Goal: Information Seeking & Learning: Learn about a topic

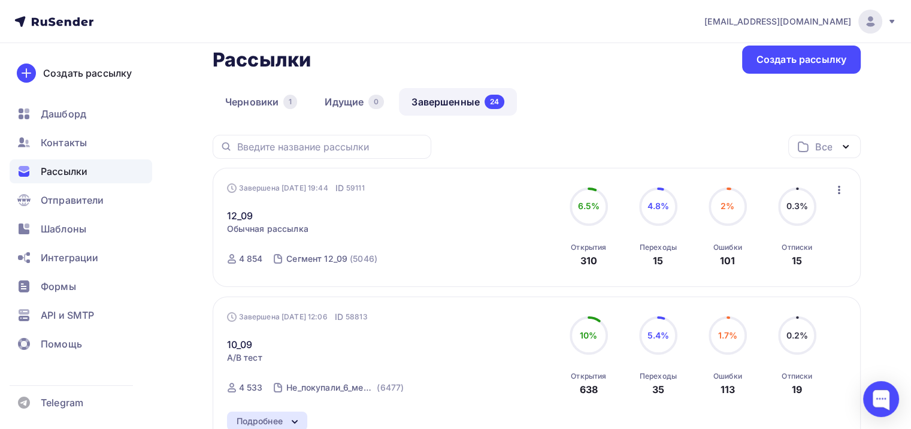
scroll to position [60, 0]
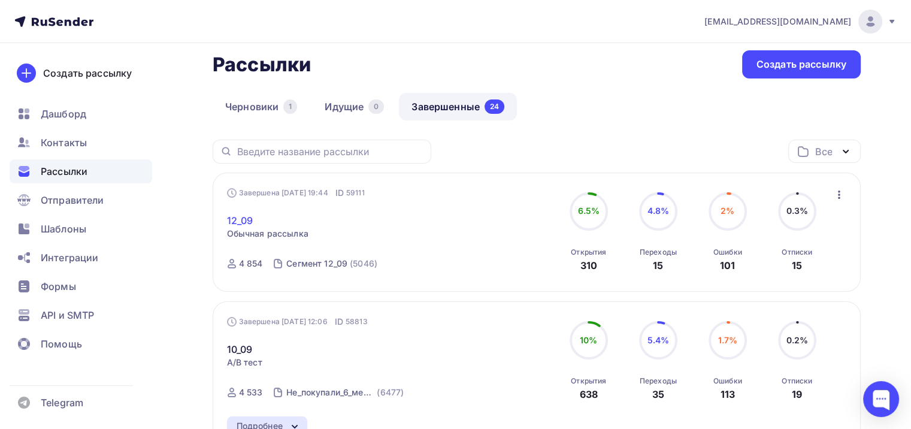
click at [230, 219] on link "12_09" at bounding box center [240, 220] width 26 height 14
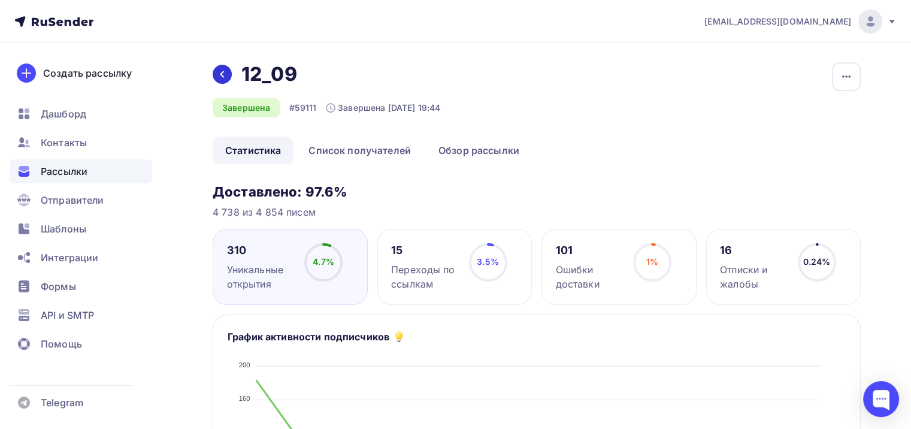
click at [221, 80] on div at bounding box center [222, 74] width 19 height 19
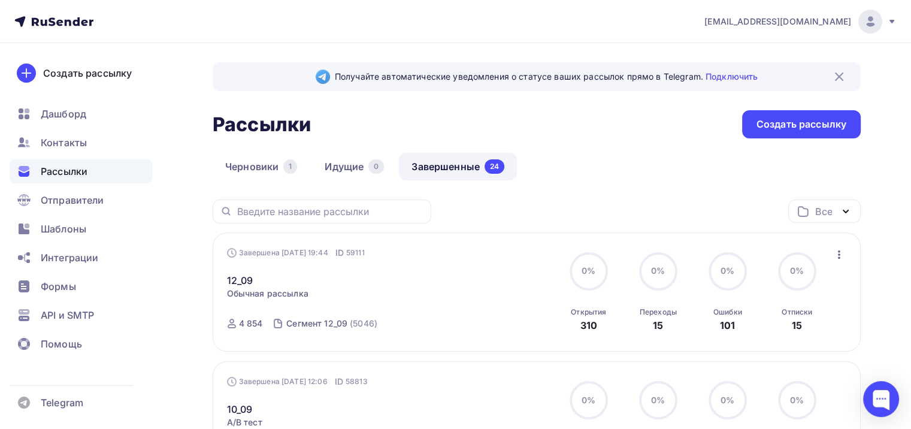
scroll to position [60, 0]
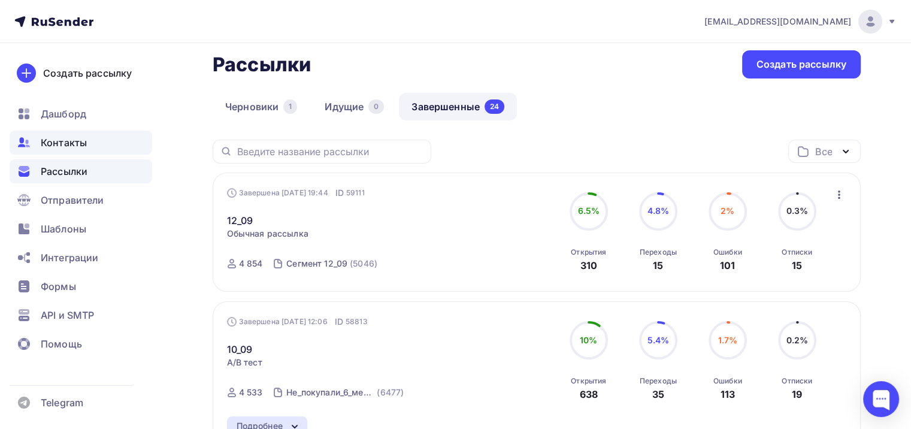
click at [83, 149] on span "Контакты" at bounding box center [64, 142] width 46 height 14
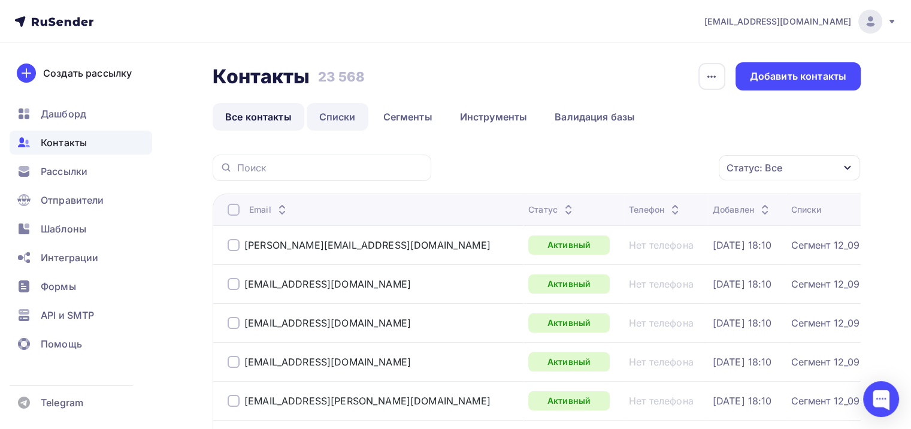
click at [345, 119] on link "Списки" at bounding box center [338, 117] width 62 height 28
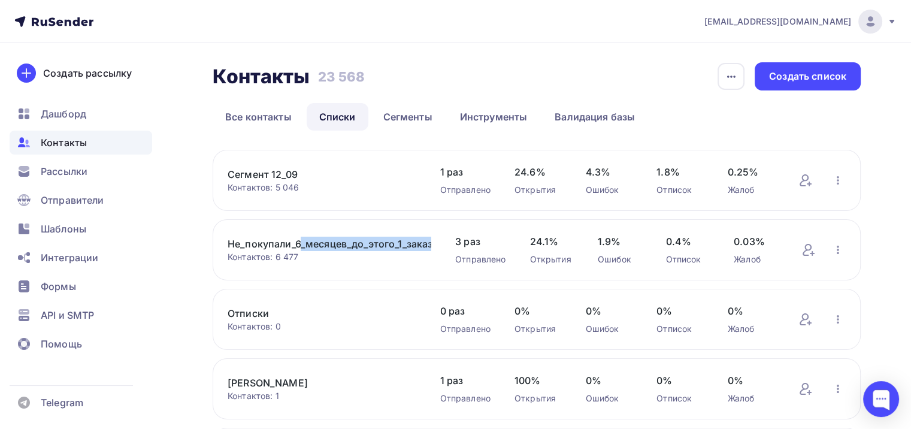
drag, startPoint x: 209, startPoint y: 239, endPoint x: 391, endPoint y: 240, distance: 182.2
click at [419, 242] on div "Контакты Контакты 23 568 23 568 История импорта Создать список Все контакты Спи…" at bounding box center [455, 312] width 911 height 539
click at [374, 239] on link "Не_покупали_6_месяцев_до_этого_1_заказ_и_более_10_09" at bounding box center [330, 244] width 204 height 14
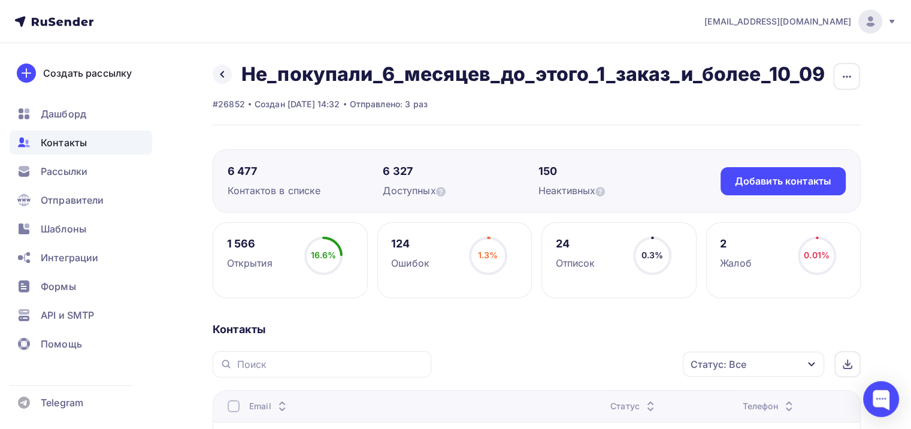
click at [424, 76] on h2 "Не_покупали_6_месяцев_до_этого_1_заказ_и_более_10_09" at bounding box center [534, 74] width 584 height 24
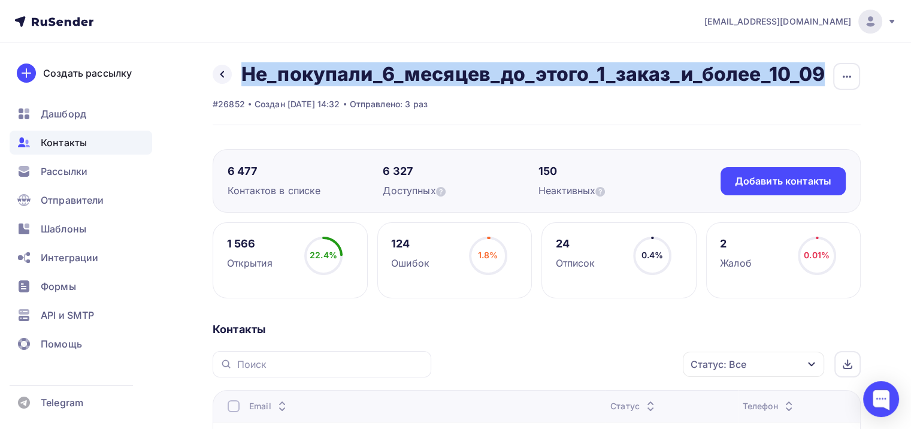
click at [424, 76] on h2 "Не_покупали_6_месяцев_до_этого_1_заказ_и_более_10_09" at bounding box center [534, 74] width 584 height 24
copy div "Не_покупали_6_месяцев_до_этого_1_заказ_и_более_10_09 Переименовать список Скача…"
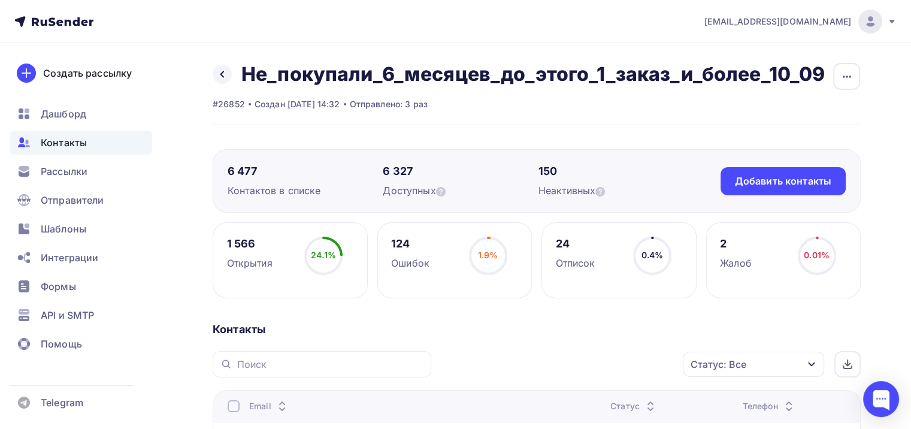
drag, startPoint x: 235, startPoint y: 72, endPoint x: 224, endPoint y: 72, distance: 11.4
click at [234, 72] on div "Назад Не_покупали_6_месяцев_до_этого_1_заказ_и_более_10_09 Переименовать список…" at bounding box center [519, 74] width 612 height 24
click at [224, 72] on icon at bounding box center [223, 75] width 10 height 10
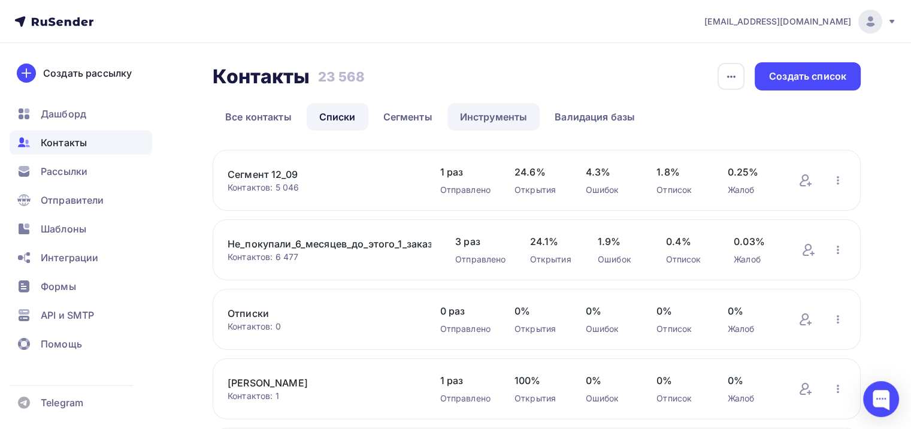
drag, startPoint x: 213, startPoint y: 168, endPoint x: 451, endPoint y: 105, distance: 245.9
click at [309, 168] on div "Сегмент 12_09 Контактов: 5 046 Добавить контакты Переименовать список Скачать с…" at bounding box center [537, 180] width 648 height 61
copy link "Сегмент 12_09"
click at [285, 231] on div "Не_покупали_6_месяцев_до_этого_1_заказ_и_более_10_09 Контактов: 6 477 Добавить …" at bounding box center [537, 249] width 648 height 61
click at [290, 235] on div "Не_покупали_6_месяцев_до_этого_1_заказ_и_более_10_09 Контактов: 6 477 Добавить …" at bounding box center [537, 249] width 648 height 61
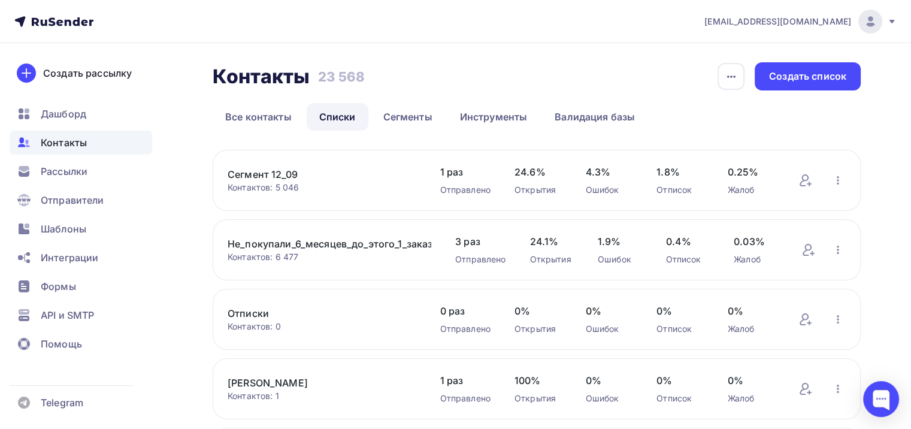
click at [294, 247] on link "Не_покупали_6_месяцев_до_этого_1_заказ_и_более_10_09" at bounding box center [330, 244] width 204 height 14
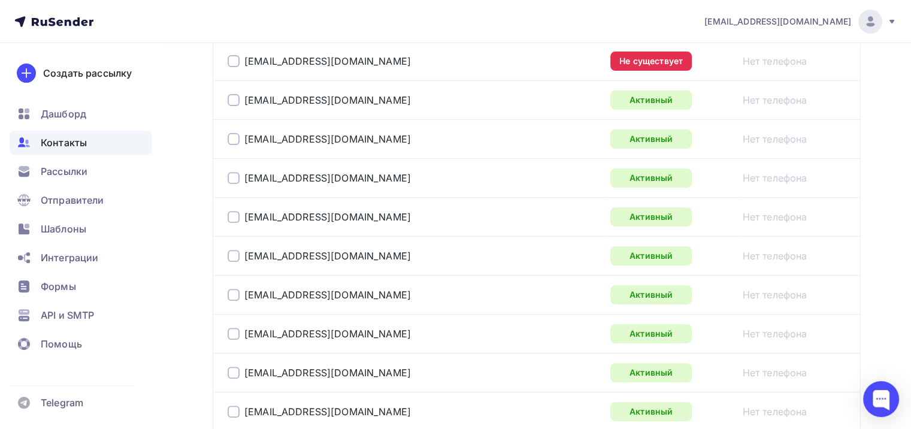
scroll to position [779, 0]
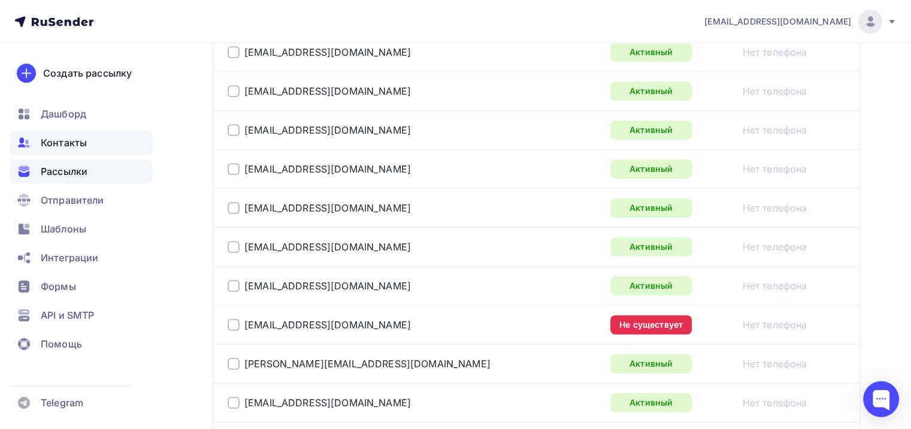
click at [77, 165] on span "Рассылки" at bounding box center [64, 171] width 47 height 14
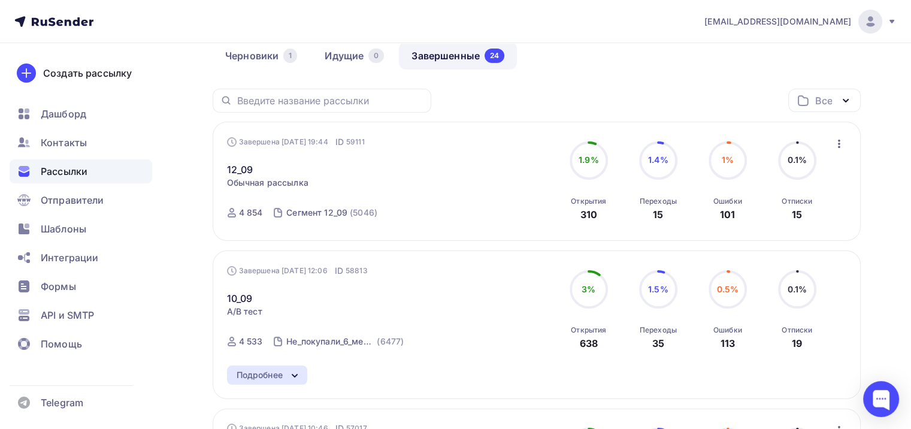
scroll to position [120, 0]
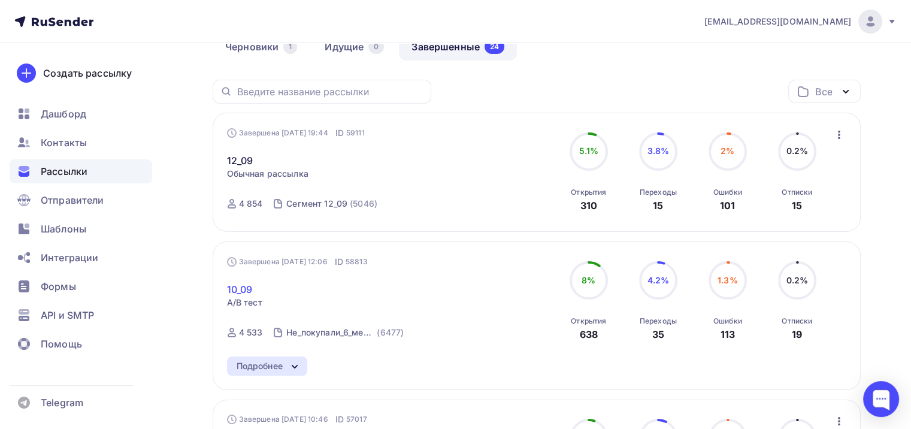
click at [240, 292] on link "10_09" at bounding box center [240, 289] width 26 height 14
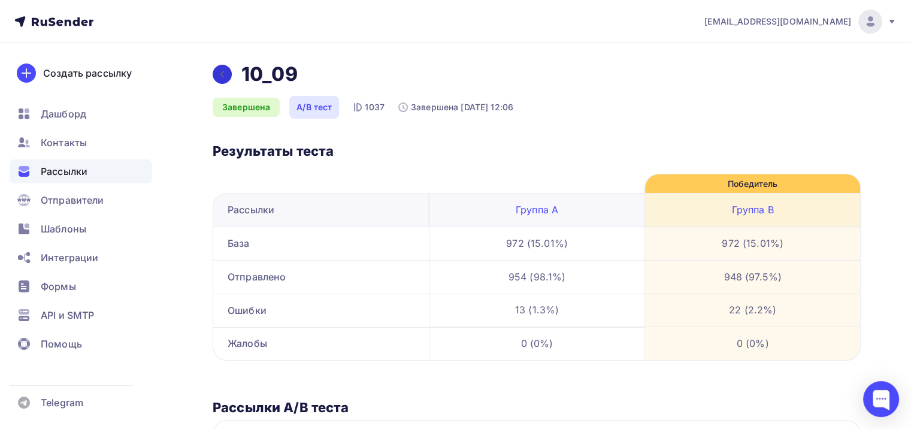
click at [222, 73] on icon at bounding box center [223, 74] width 4 height 7
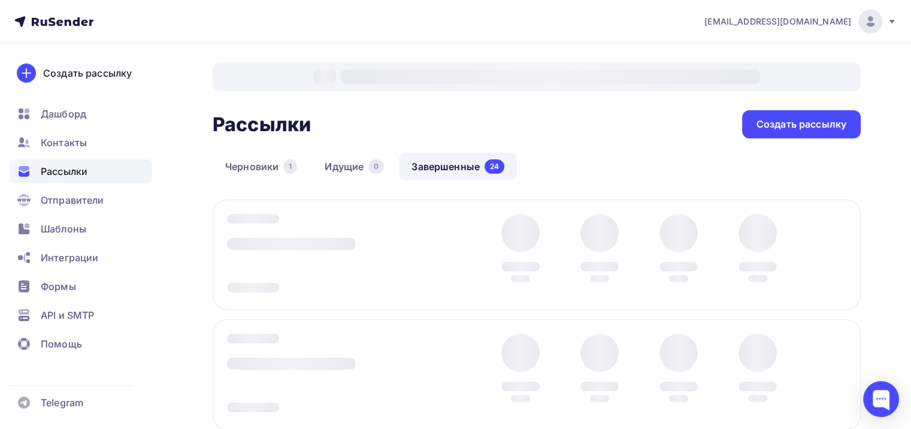
scroll to position [120, 0]
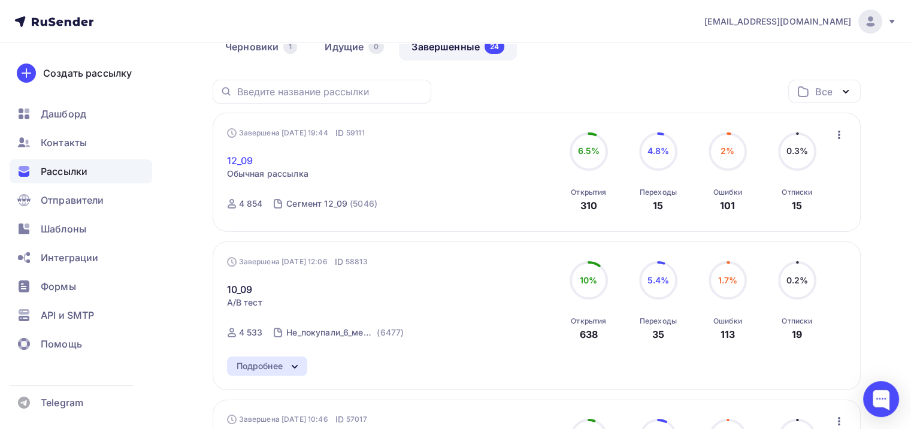
click at [246, 161] on link "12_09" at bounding box center [240, 160] width 26 height 14
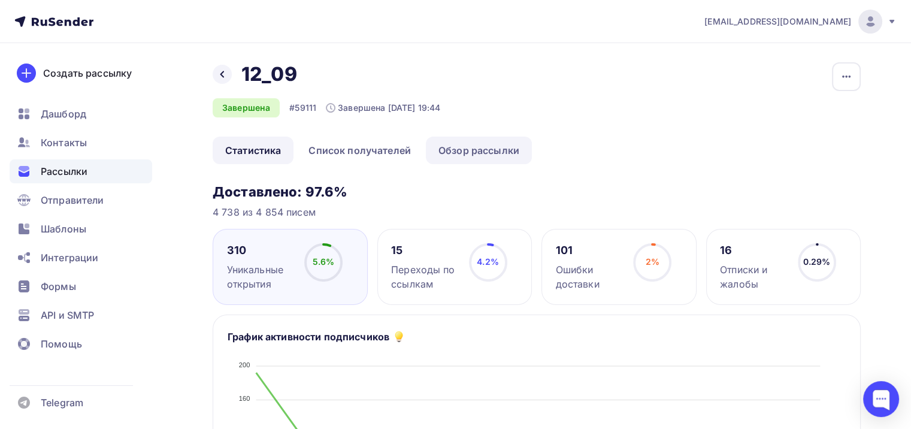
click at [452, 150] on link "Обзор рассылки" at bounding box center [479, 151] width 106 height 28
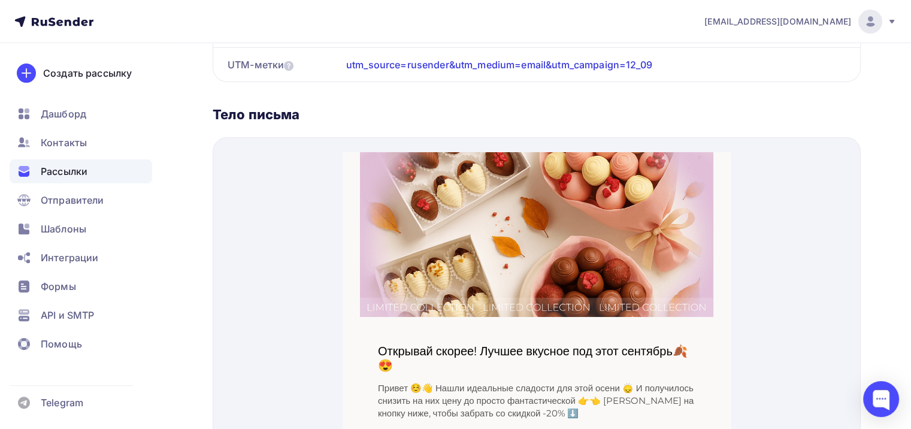
scroll to position [478, 0]
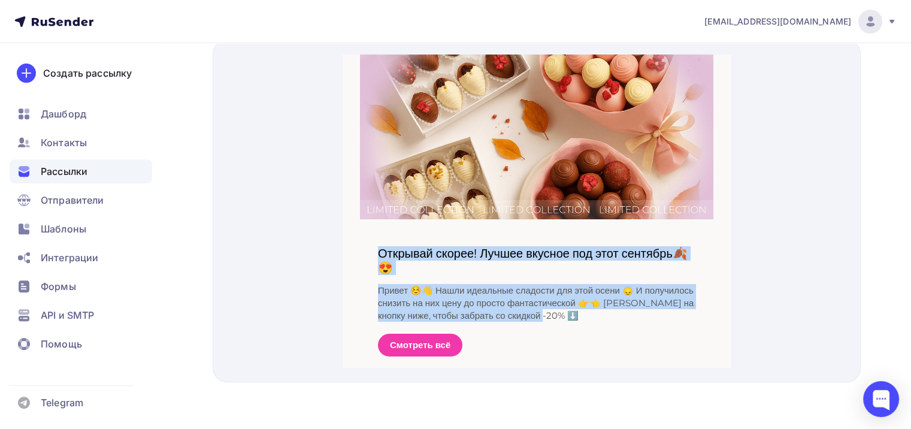
drag, startPoint x: 372, startPoint y: 239, endPoint x: 662, endPoint y: 306, distance: 297.1
click at [662, 306] on div "Открывай скорее! Лучшее вкусное под этот сентябрь🍂😍 Привет ☺️👋 Нашли идеальные …" at bounding box center [537, 285] width 354 height 161
copy div "Открывай скорее! Лучшее вкусное под этот сентябрь🍂😍 Привет ☺️👋 Нашли идеальные …"
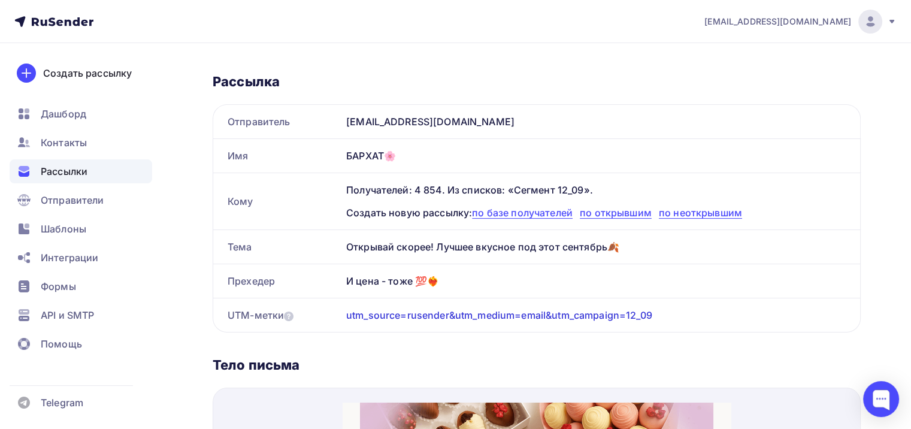
scroll to position [0, 0]
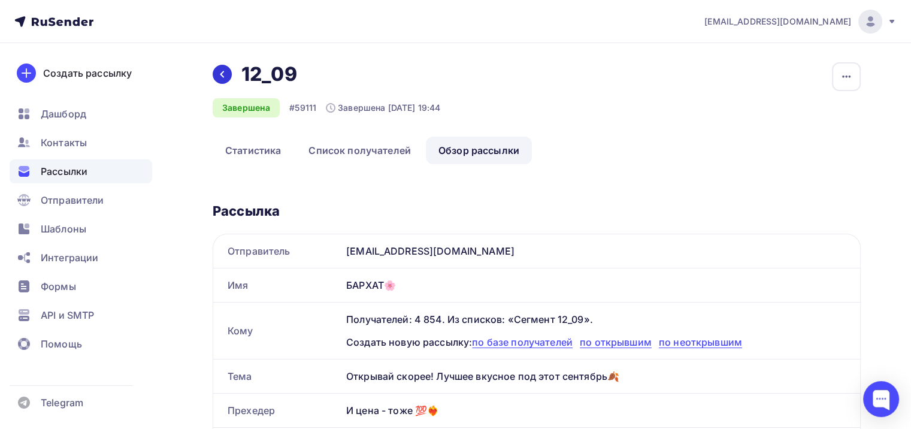
click at [213, 73] on div at bounding box center [222, 74] width 19 height 19
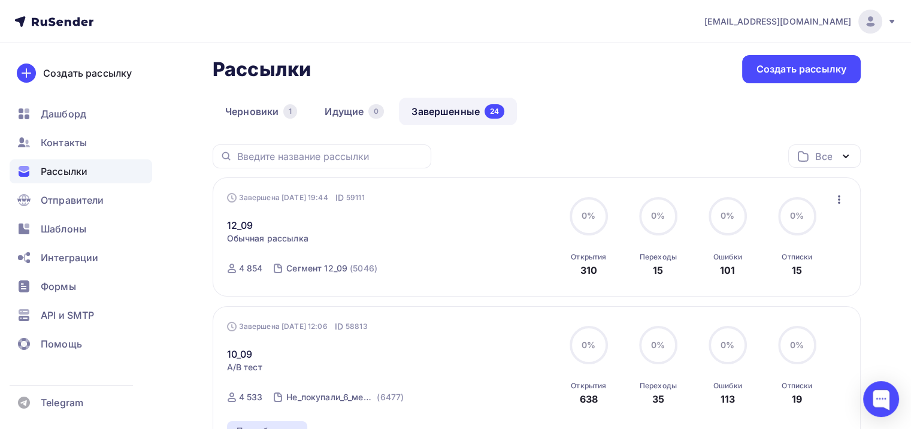
scroll to position [60, 0]
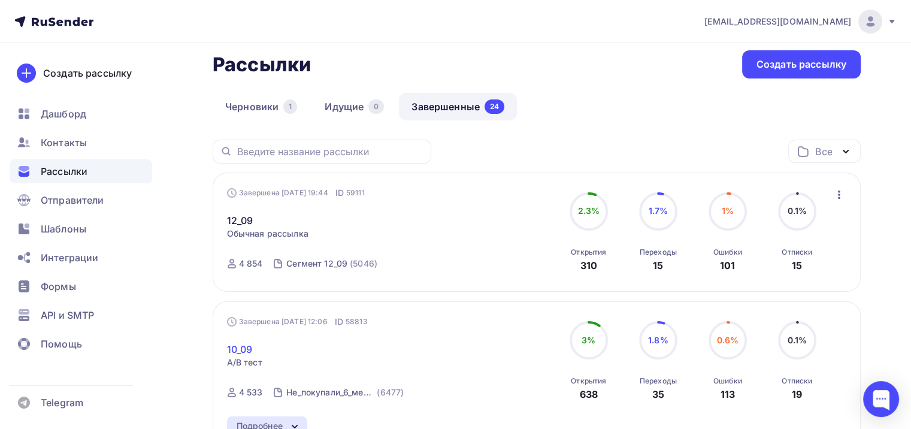
click at [249, 350] on link "10_09" at bounding box center [240, 349] width 26 height 14
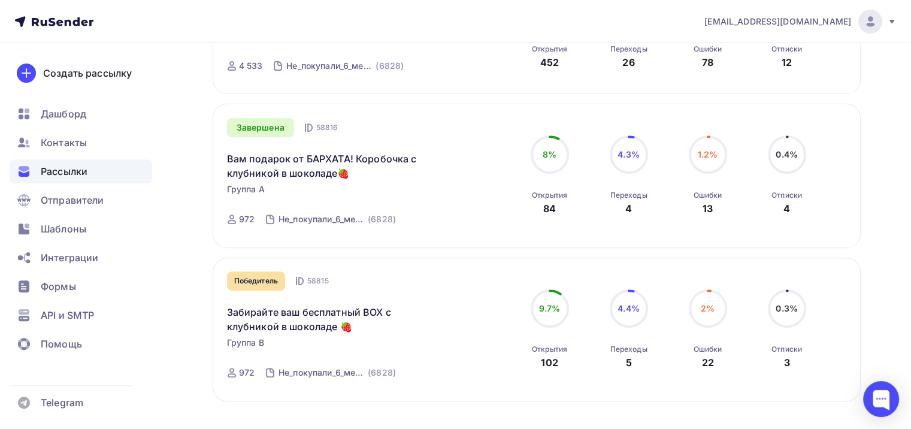
scroll to position [364, 0]
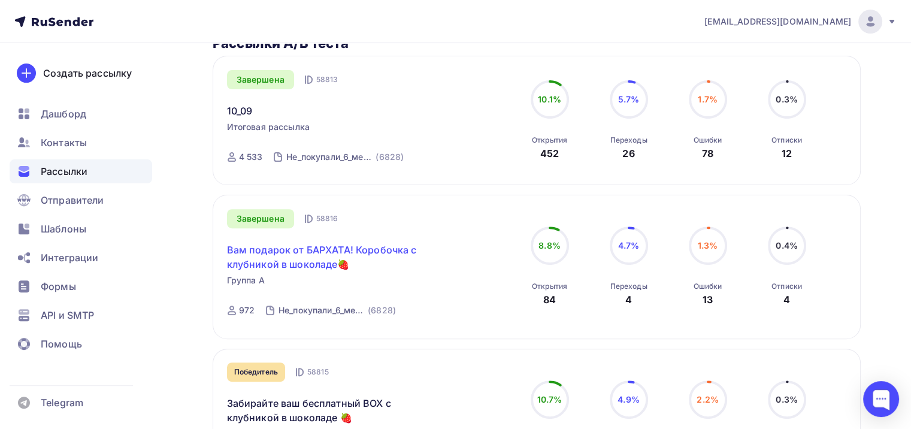
click at [307, 254] on link "Вам подарок от БАРХАТА! Коробочка с клубникой в шоколаде🍓" at bounding box center [330, 257] width 206 height 29
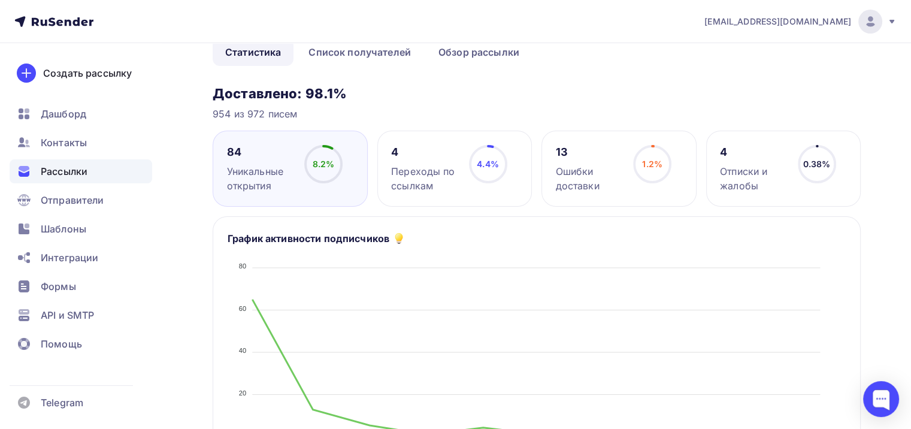
scroll to position [120, 0]
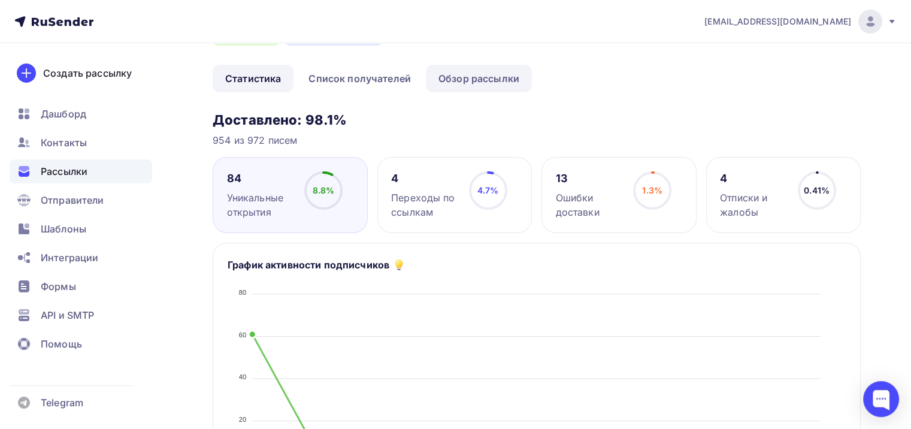
click at [475, 79] on link "Обзор рассылки" at bounding box center [479, 79] width 106 height 28
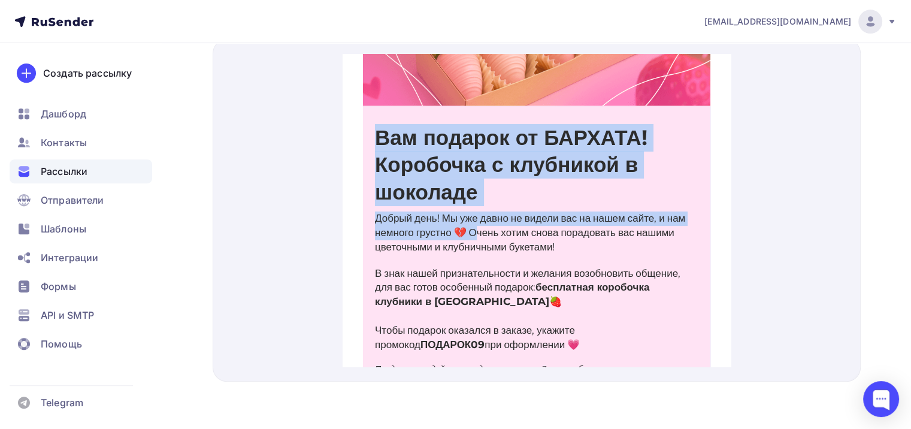
scroll to position [120, 0]
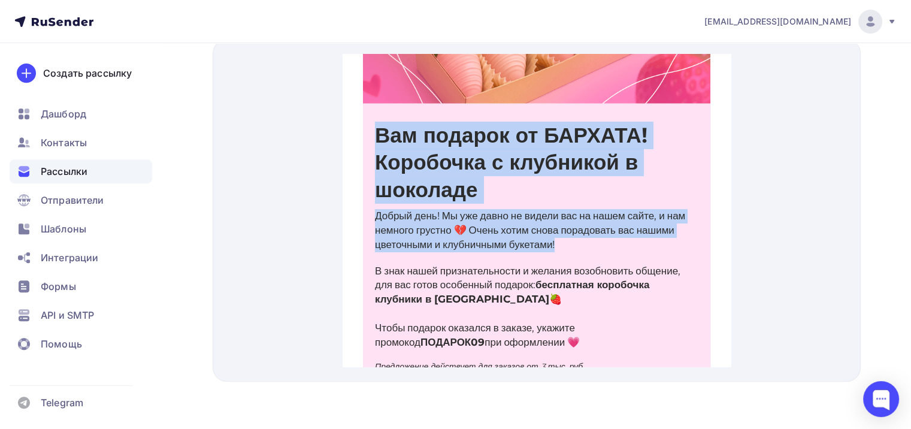
drag, startPoint x: 370, startPoint y: 236, endPoint x: 653, endPoint y: 233, distance: 282.3
click at [653, 233] on div "Вам подарок от БАРХАТА! Коробочка с клубникой в шоколаде Добрый день! Мы уже да…" at bounding box center [537, 233] width 348 height 288
copy div "Вам подарок от БАРХАТА! Коробочка с клубникой в шоколаде Добрый день! Мы уже да…"
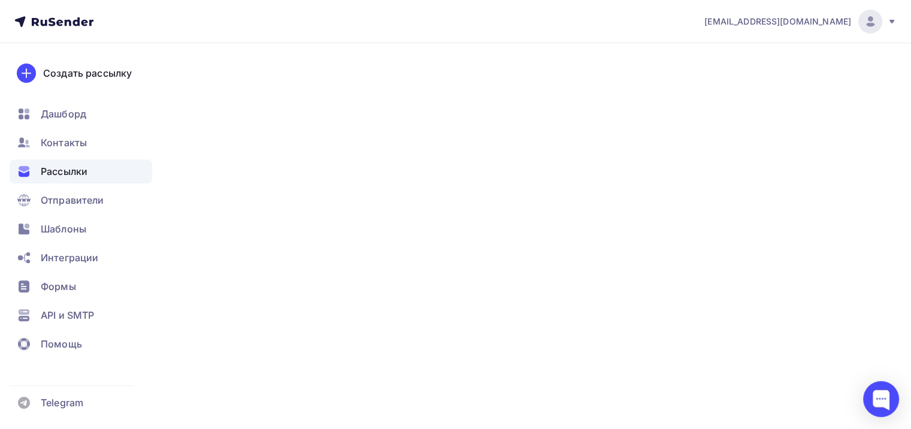
scroll to position [120, 0]
